Goal: Information Seeking & Learning: Learn about a topic

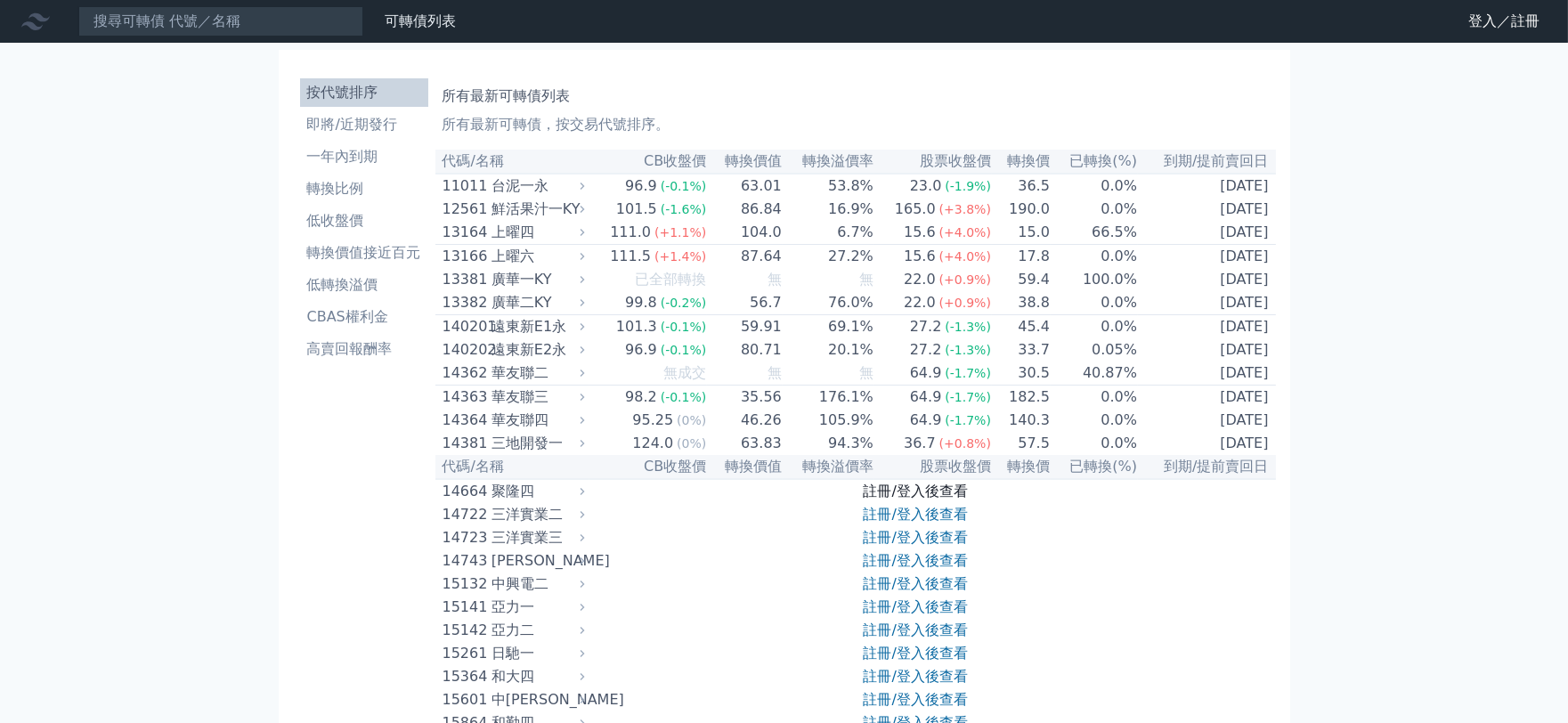
click at [888, 500] on link "註冊/登入後查看" at bounding box center [916, 492] width 104 height 17
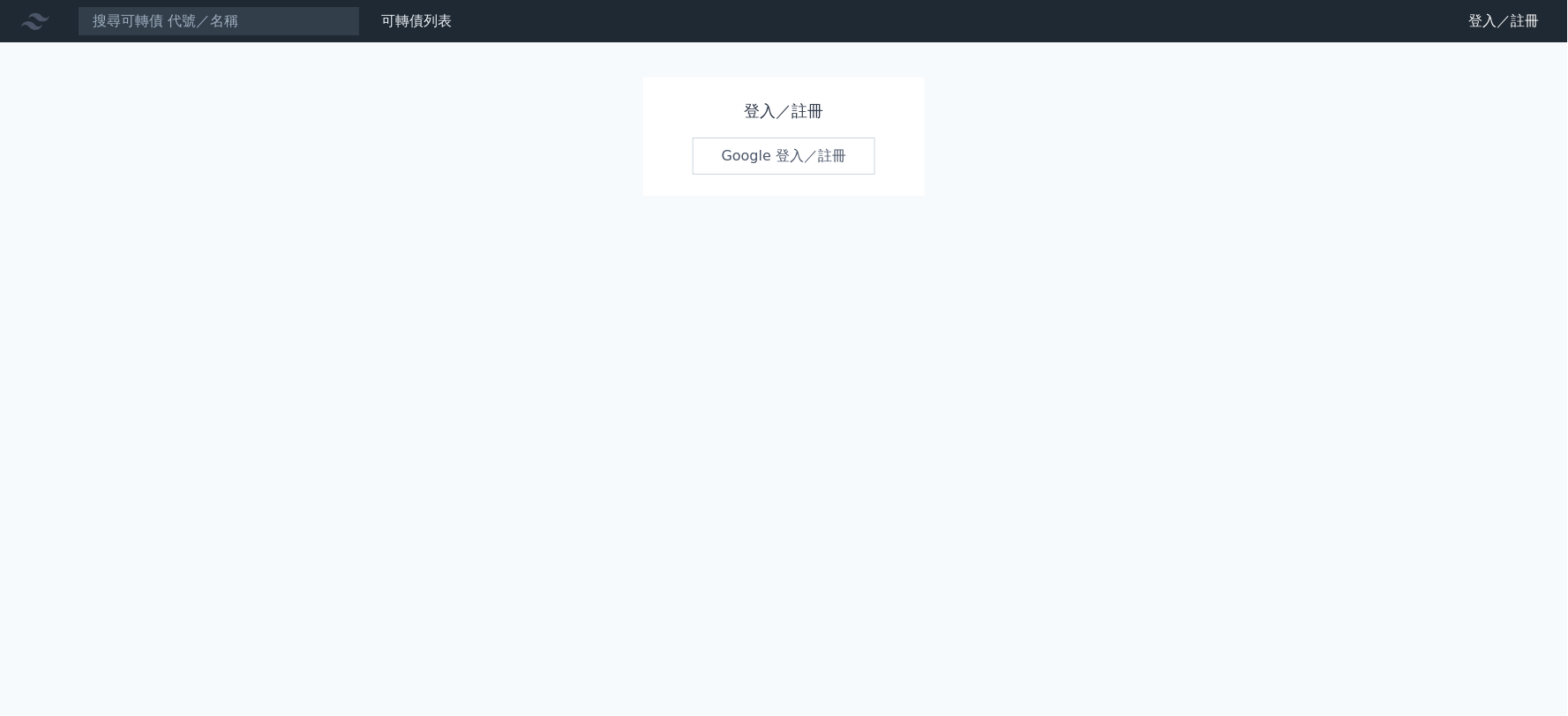
click at [777, 166] on link "Google 登入／註冊" at bounding box center [784, 156] width 183 height 37
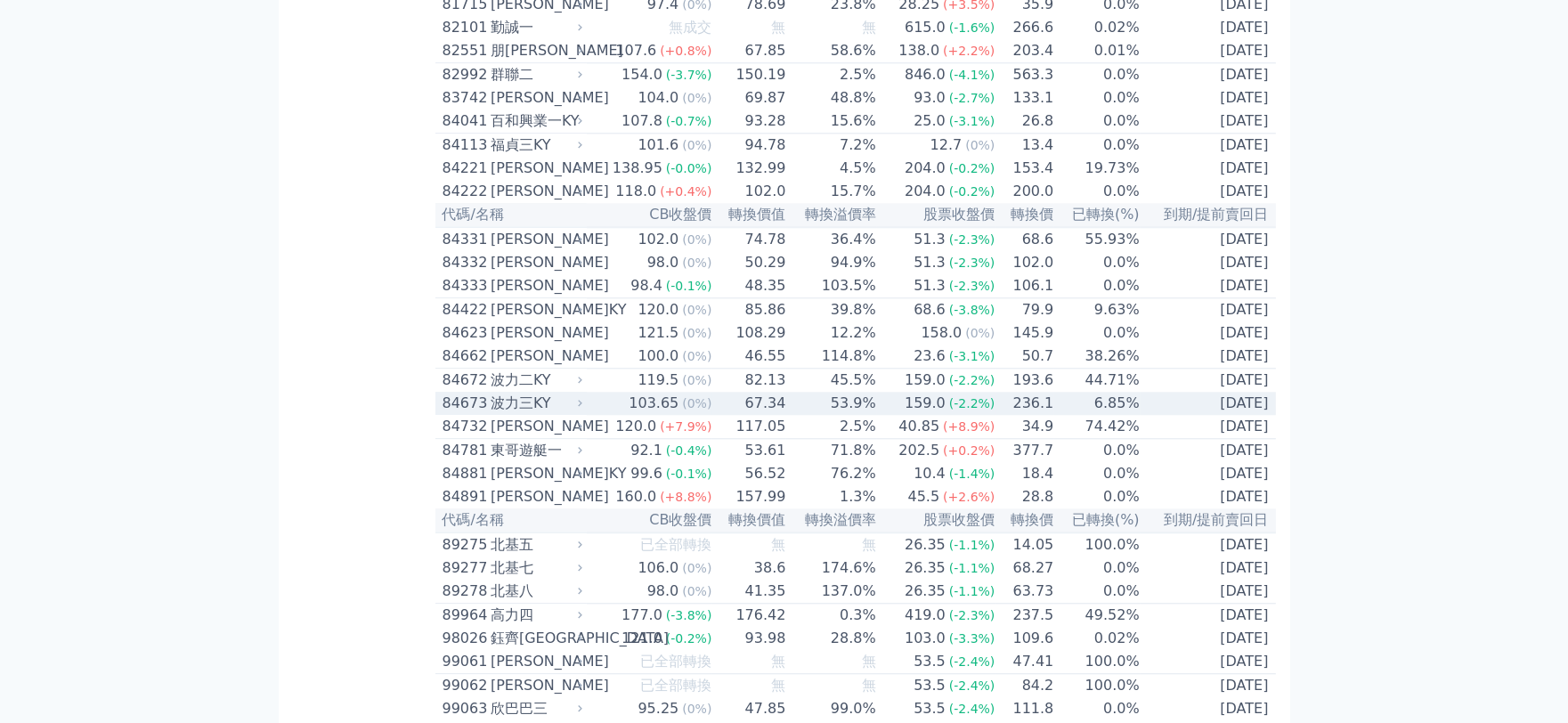
scroll to position [9349, 0]
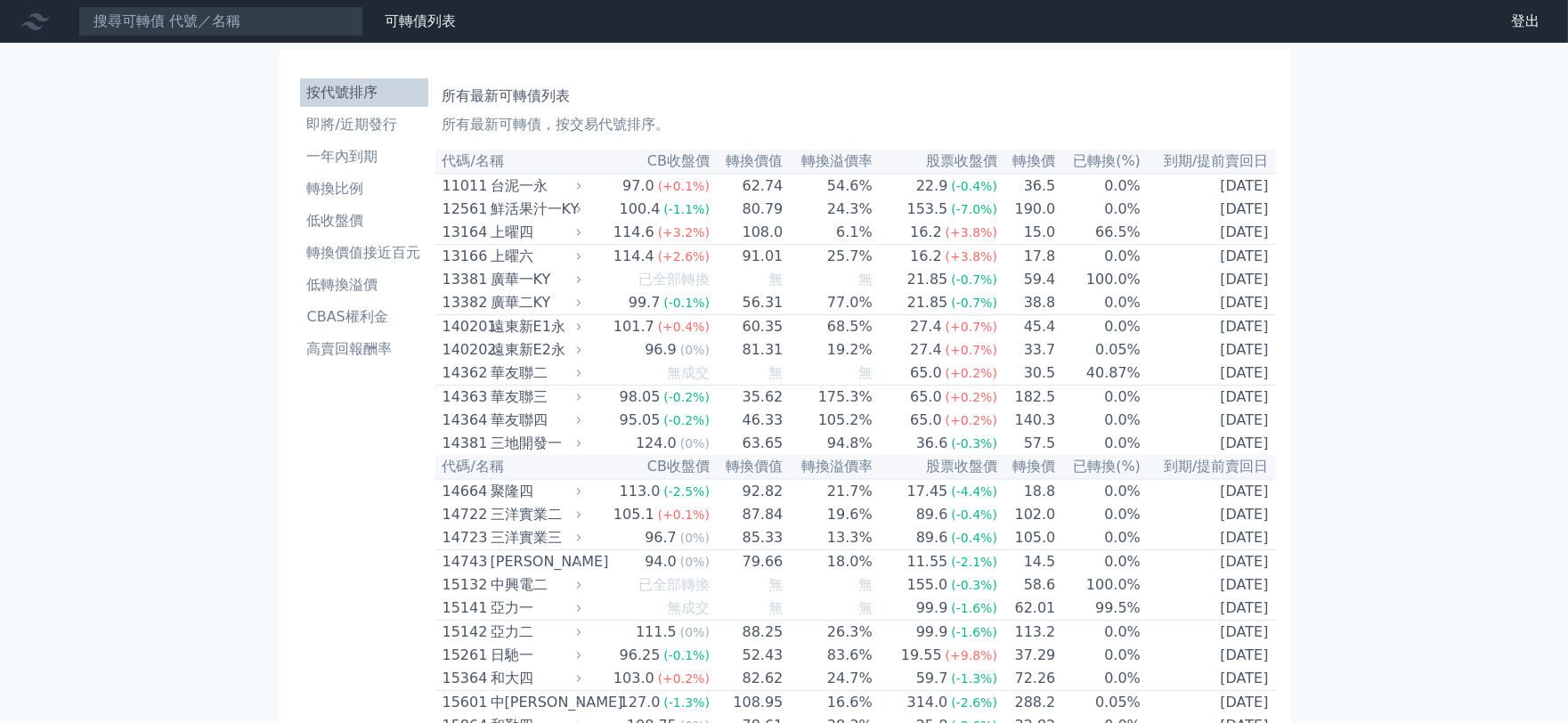
scroll to position [10437, 0]
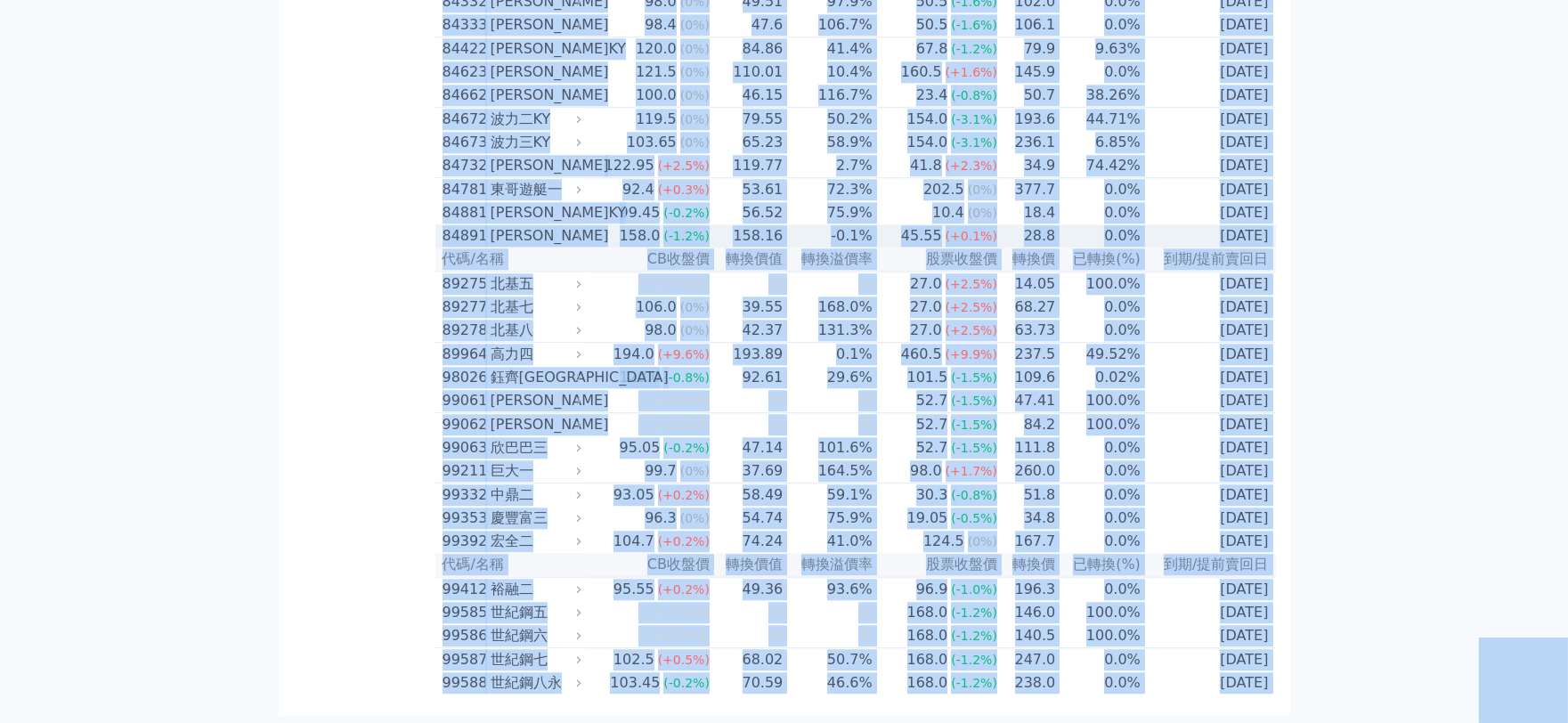
copy body "lorem ipsu dolor sita co ad elits do/eius tempo inci utla etdolore magna ALIQua…"
